Goal: Transaction & Acquisition: Download file/media

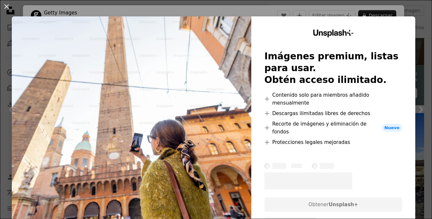
scroll to position [7, 0]
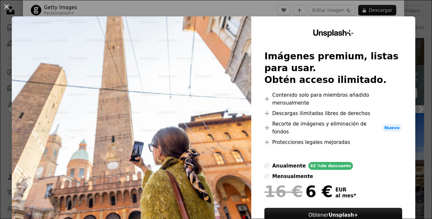
click at [413, 16] on div "Unsplash+ Imágenes premium, listas para usar. Obtén acceso ilimitado. A plus si…" at bounding box center [333, 136] width 164 height 240
click at [412, 12] on div "An X shape Unsplash+ Imágenes premium, listas para usar. Obtén acceso ilimitado…" at bounding box center [216, 109] width 432 height 219
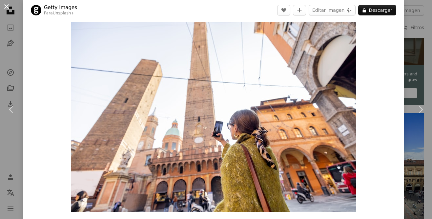
click at [7, 8] on button "An X shape" at bounding box center [7, 7] width 8 height 8
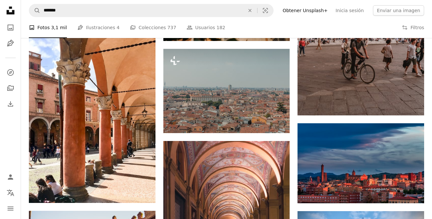
scroll to position [682, 0]
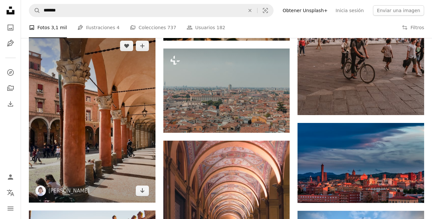
click at [127, 116] on img at bounding box center [92, 118] width 127 height 169
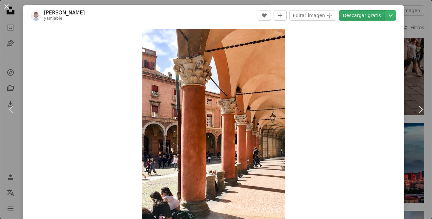
click at [374, 15] on link "Descargar gratis" at bounding box center [362, 15] width 46 height 10
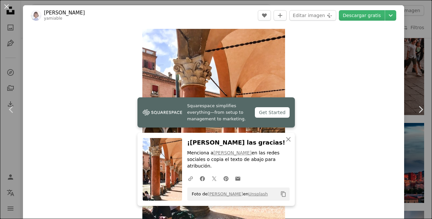
click at [421, 144] on div "An X shape Chevron left Chevron right Squarespace simplifies everything—from se…" at bounding box center [216, 109] width 432 height 219
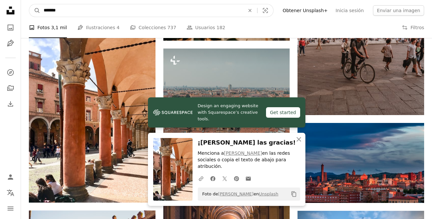
click at [94, 10] on input "*******" at bounding box center [141, 10] width 202 height 12
type input "******"
click button "A magnifying glass" at bounding box center [34, 10] width 11 height 12
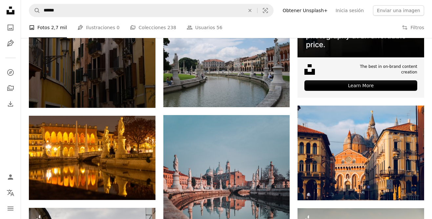
scroll to position [272, 0]
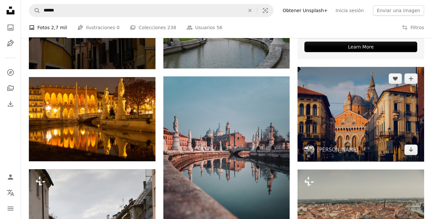
click at [350, 99] on img at bounding box center [361, 114] width 127 height 95
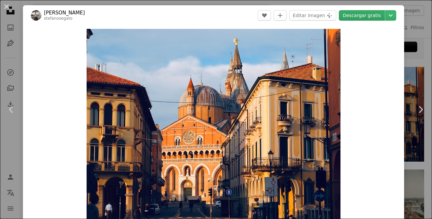
click at [364, 15] on link "Descargar gratis" at bounding box center [362, 15] width 46 height 10
